Goal: Transaction & Acquisition: Purchase product/service

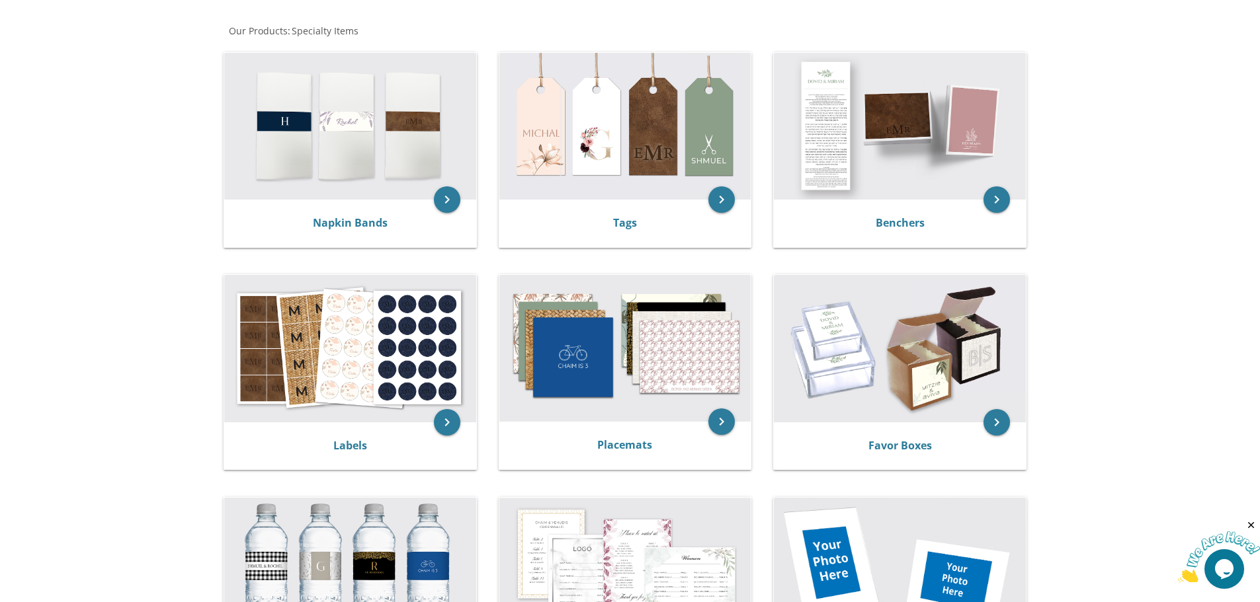
scroll to position [265, 0]
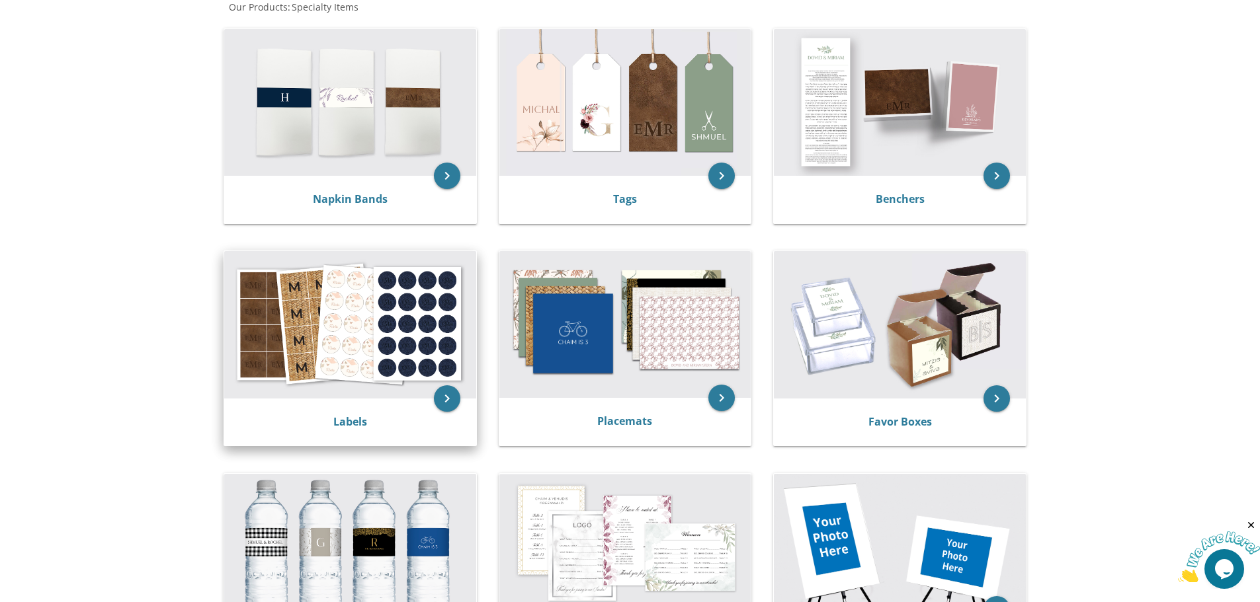
click at [281, 345] on img at bounding box center [350, 324] width 252 height 147
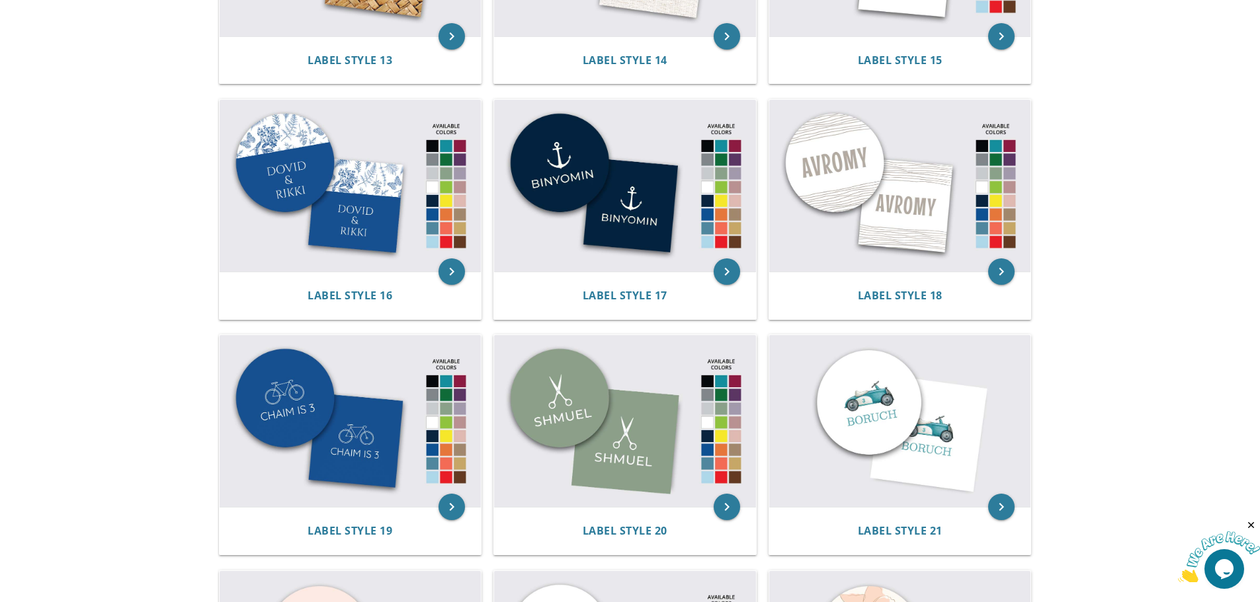
scroll to position [1389, 0]
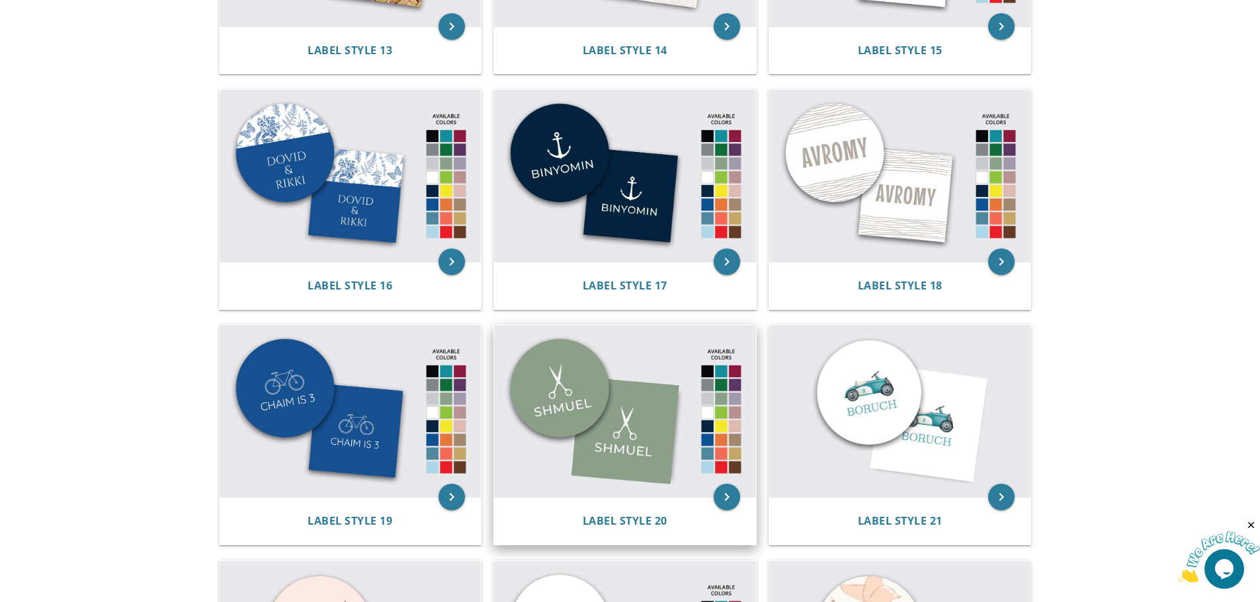
click at [646, 410] on img at bounding box center [625, 411] width 262 height 172
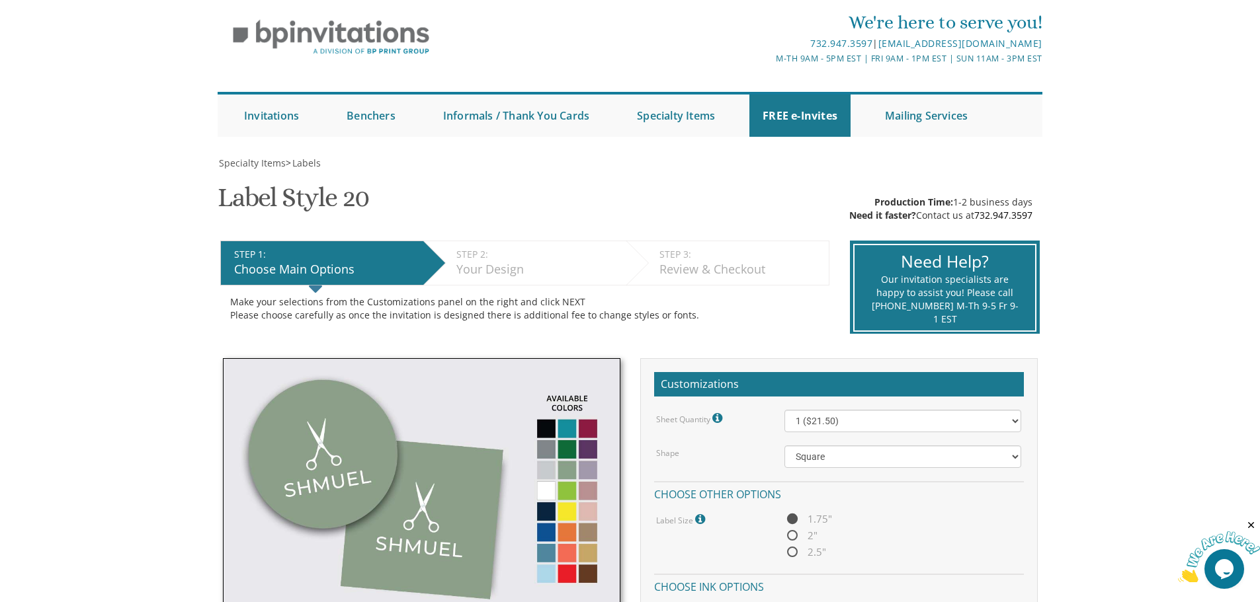
scroll to position [198, 0]
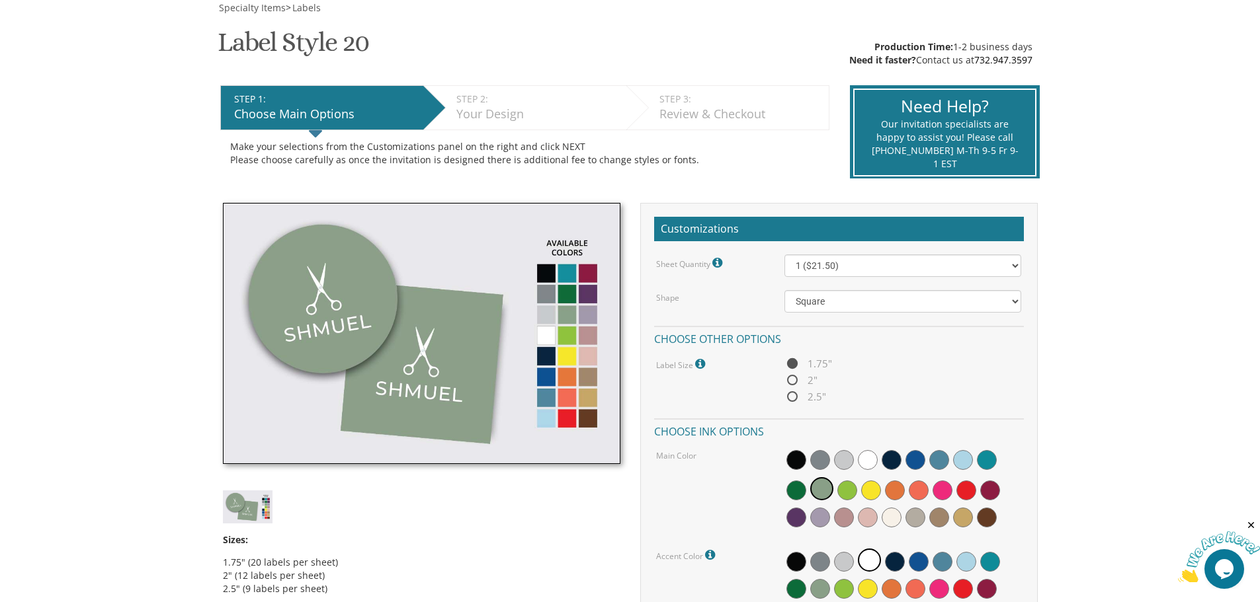
click at [809, 398] on span "2.5"" at bounding box center [805, 397] width 42 height 17
click at [793, 398] on input "2.5"" at bounding box center [788, 397] width 9 height 9
radio input "true"
click at [831, 267] on select "1 ($21.50) 2 ($25.00) 3 ($28.50) 4 ($32.00) 5 ($35.50) 6 ($39.00) 7 ($42.50) 8 …" at bounding box center [902, 266] width 237 height 22
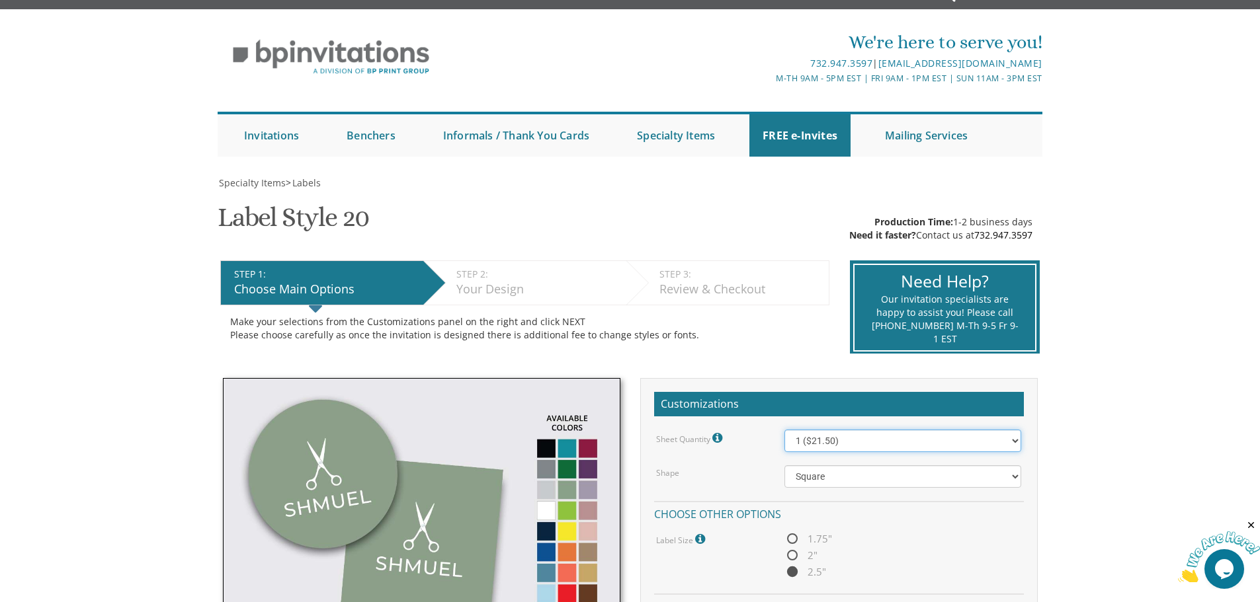
scroll to position [0, 0]
